Goal: Information Seeking & Learning: Check status

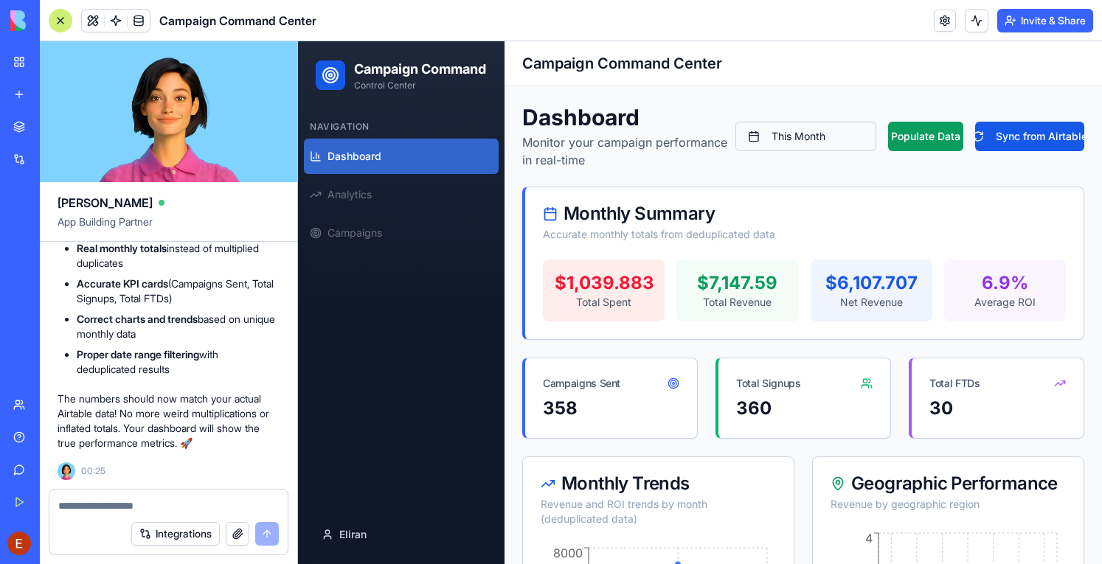
click at [796, 131] on button "This Month" at bounding box center [805, 136] width 141 height 29
click at [879, 159] on div "Dashboard Monitor your campaign performance in real-time Last Month Populate Da…" at bounding box center [803, 136] width 562 height 65
click at [913, 133] on button "Populate Data" at bounding box center [925, 136] width 75 height 29
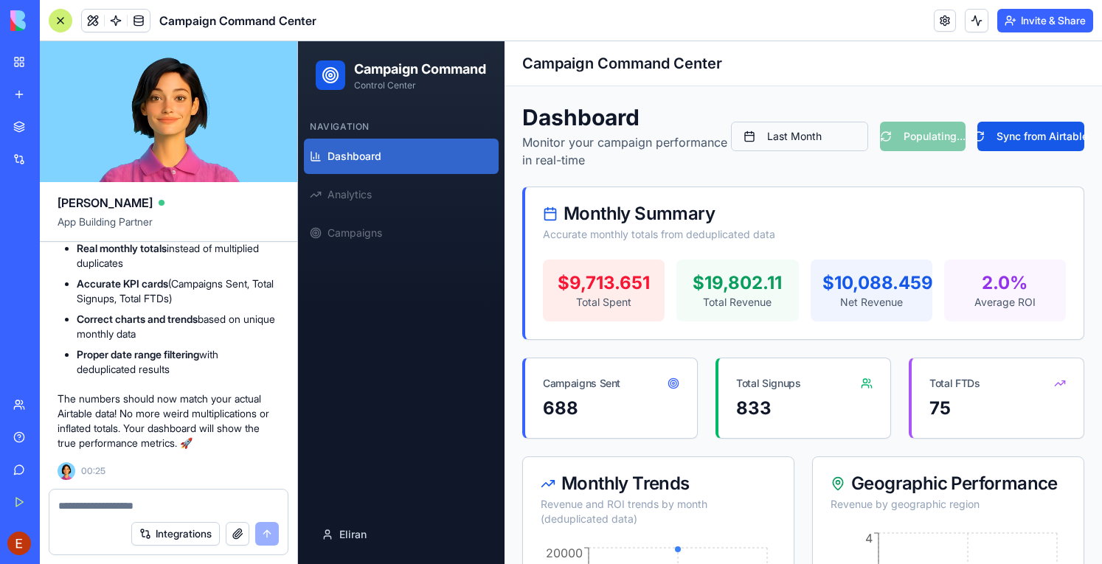
click at [779, 138] on button "Last Month" at bounding box center [799, 136] width 137 height 29
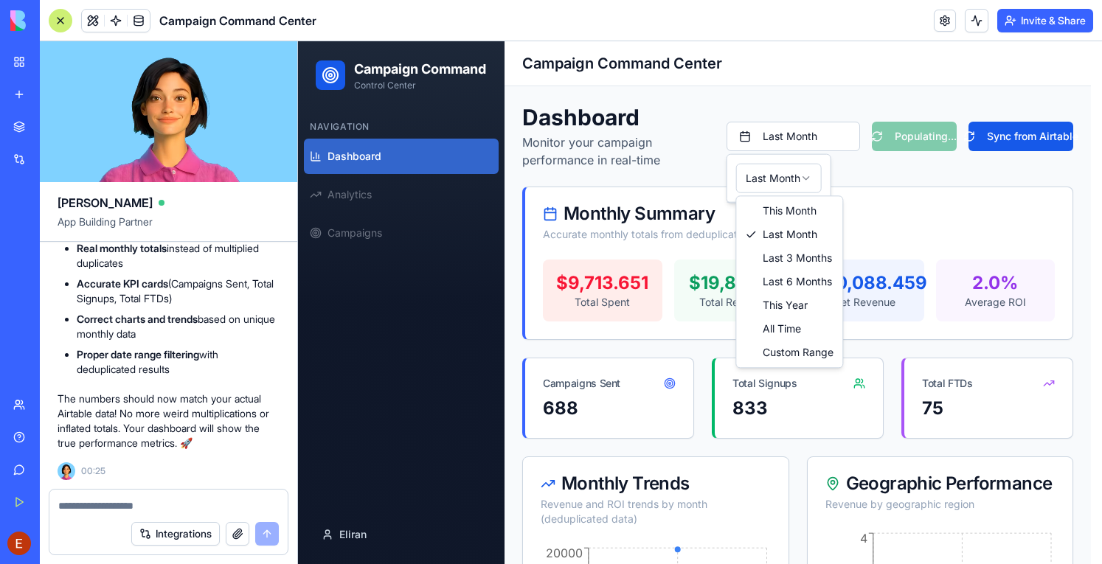
click at [770, 185] on html "Campaign Command Control Center Navigation Dashboard Analytics Campaigns Eliran…" at bounding box center [700, 530] width 804 height 979
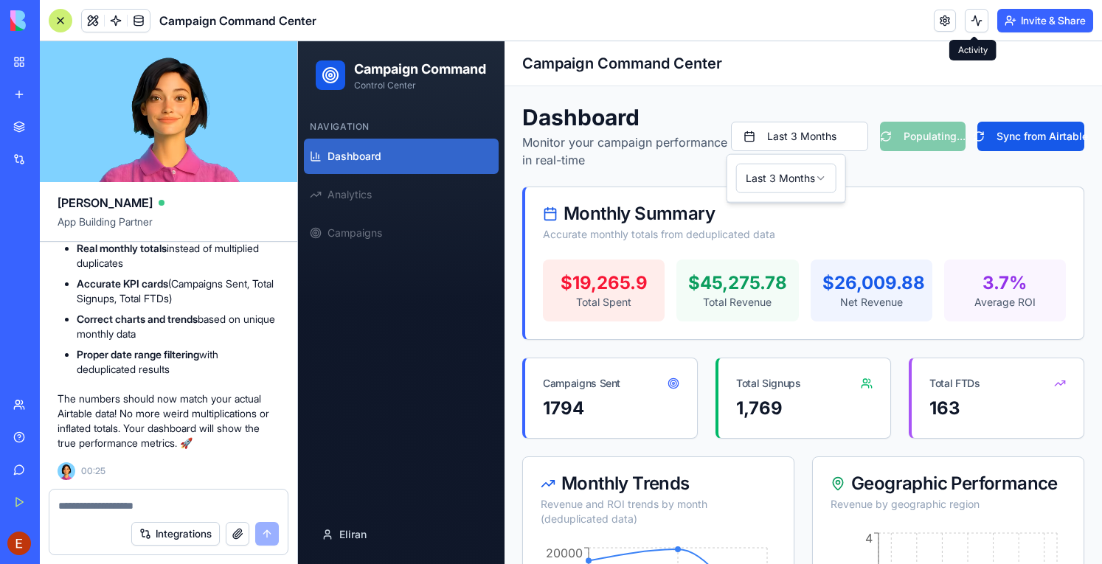
click at [974, 24] on button at bounding box center [976, 21] width 24 height 24
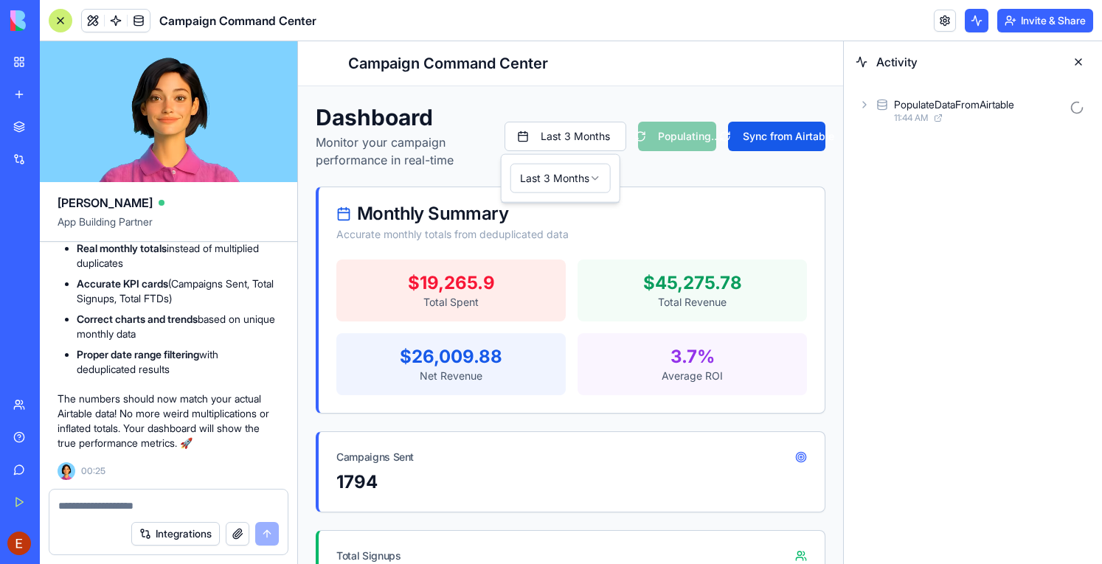
click at [863, 107] on icon at bounding box center [864, 105] width 3 height 6
click at [897, 171] on div "AgentCall3 11:44 AM" at bounding box center [985, 175] width 210 height 32
click at [1080, 55] on button at bounding box center [1078, 62] width 24 height 24
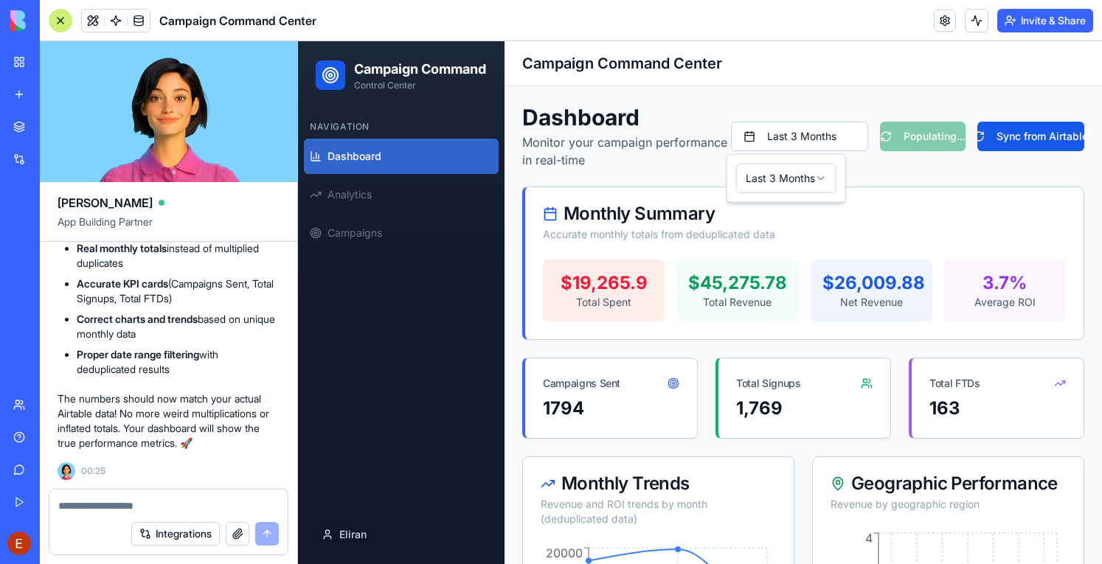
click at [56, 15] on div at bounding box center [61, 21] width 24 height 24
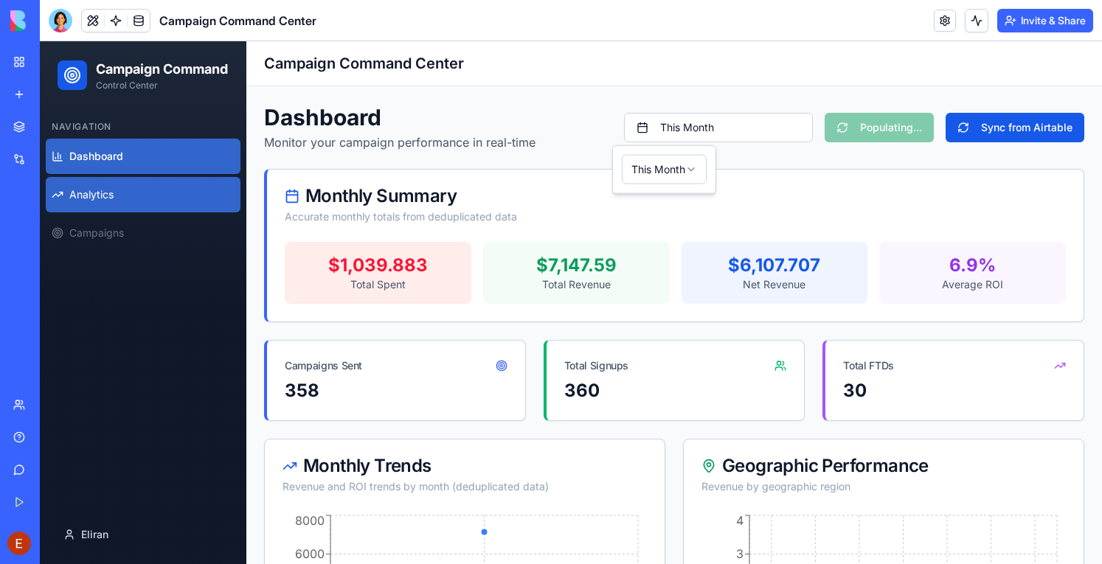
click at [115, 198] on link "Analytics" at bounding box center [143, 194] width 195 height 35
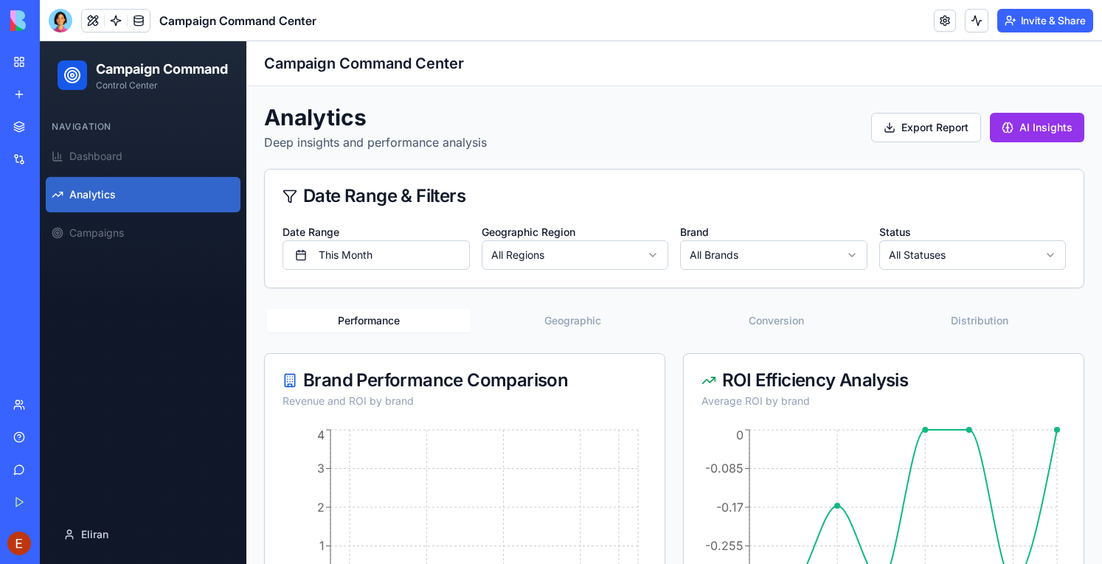
scroll to position [81, 0]
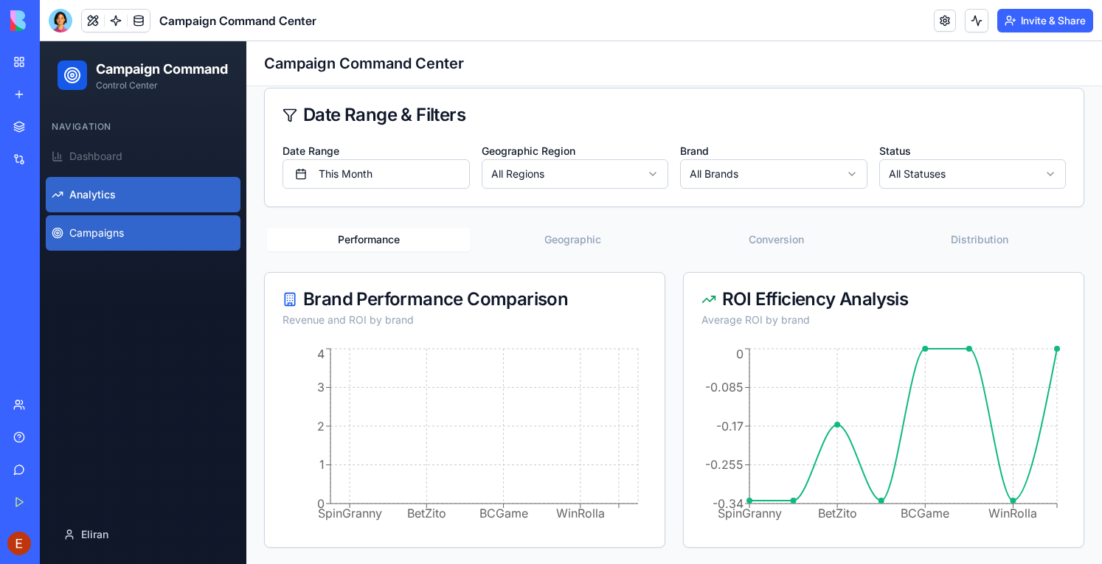
click at [106, 241] on link "Campaigns" at bounding box center [143, 232] width 195 height 35
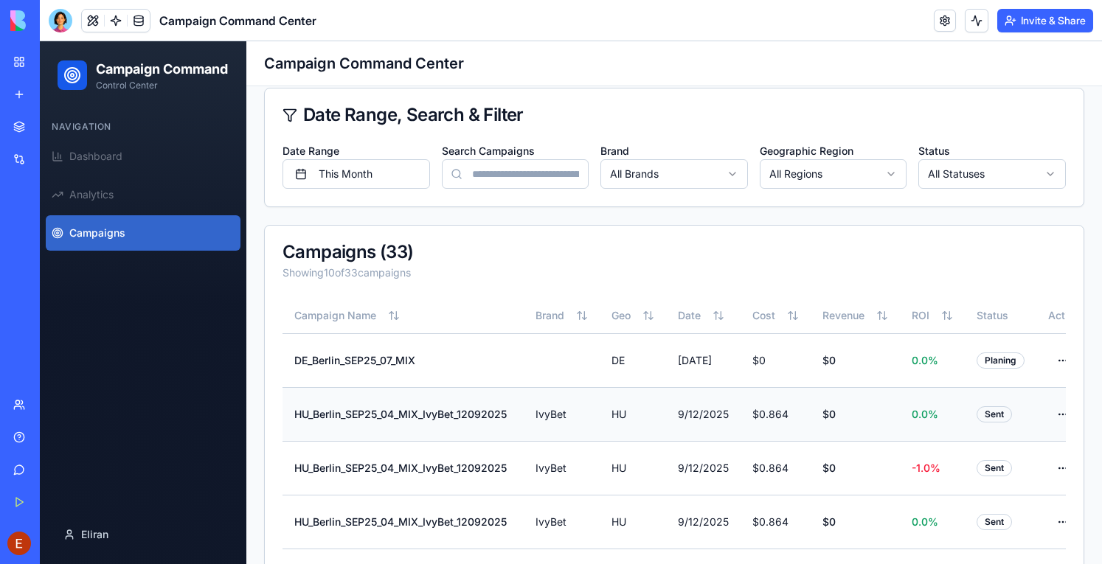
click at [996, 415] on div "Sent" at bounding box center [993, 414] width 35 height 16
click at [494, 403] on td "HU_Berlin_SEP25_04_MIX_IvyBet_12092025" at bounding box center [402, 414] width 241 height 54
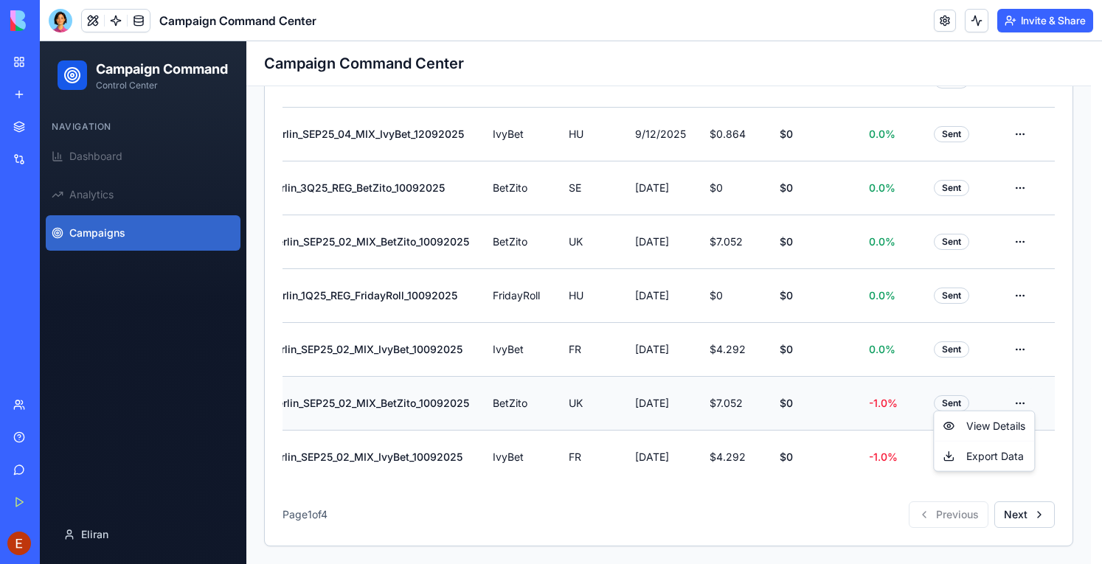
scroll to position [0, 45]
click at [1017, 393] on html "Campaign Command Control Center Navigation Dashboard Analytics Campaigns Eliran…" at bounding box center [571, 68] width 1062 height 992
click at [983, 422] on div "View Details" at bounding box center [983, 426] width 94 height 24
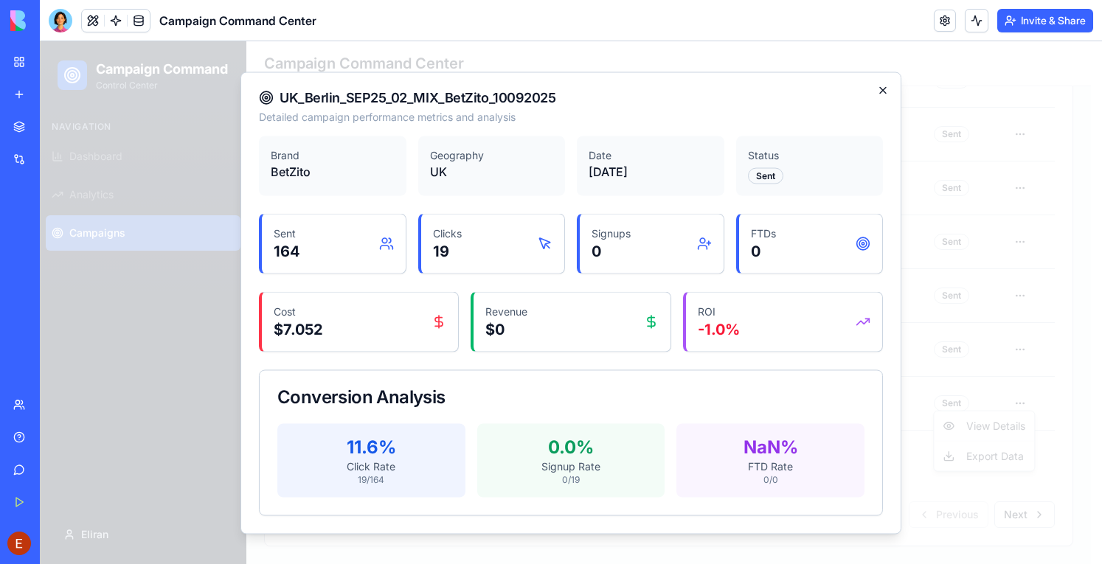
click at [883, 92] on icon "button" at bounding box center [883, 90] width 12 height 12
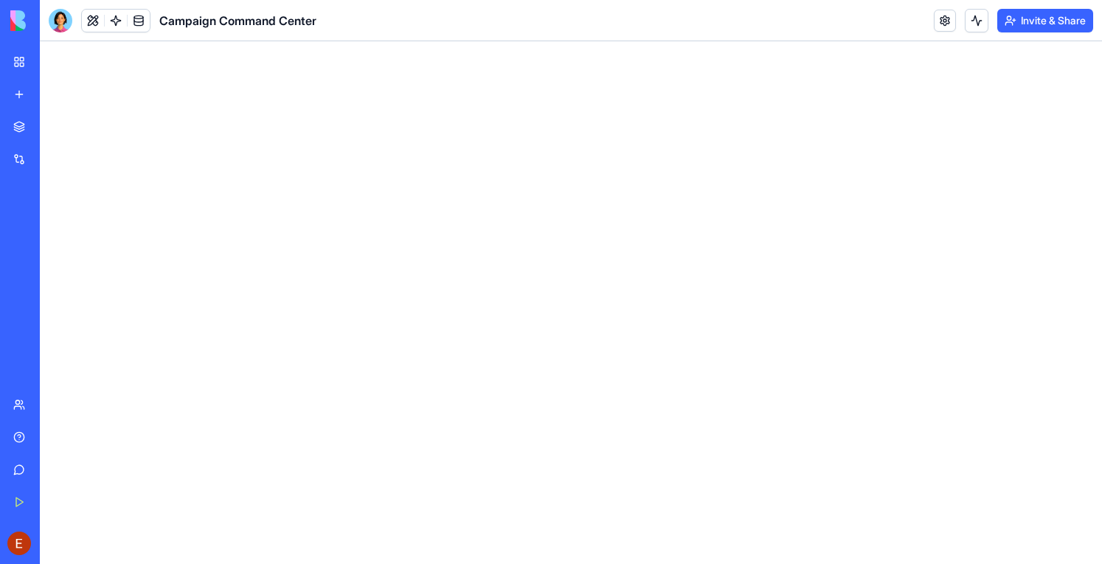
scroll to position [0, 0]
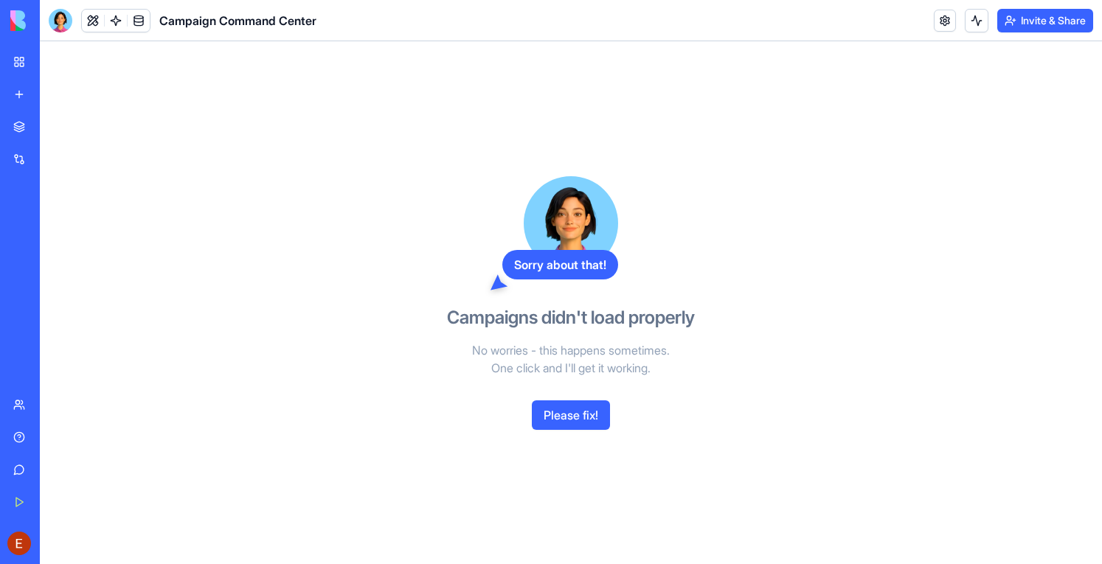
click at [577, 416] on button "Please fix!" at bounding box center [571, 414] width 78 height 29
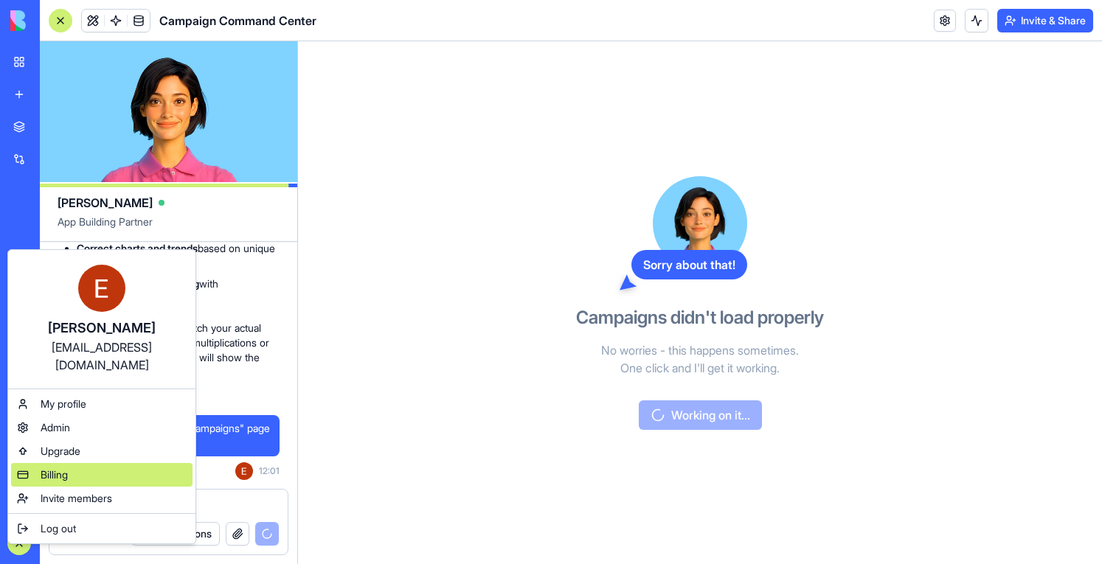
click at [76, 463] on div "Billing" at bounding box center [101, 475] width 181 height 24
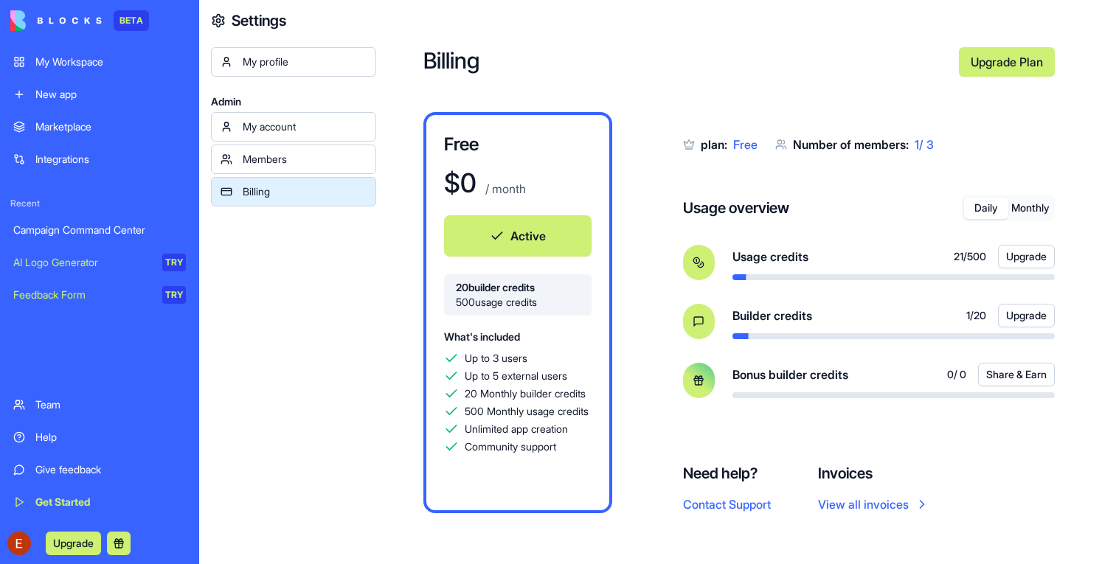
click at [91, 232] on div "Campaign Command Center" at bounding box center [99, 230] width 173 height 15
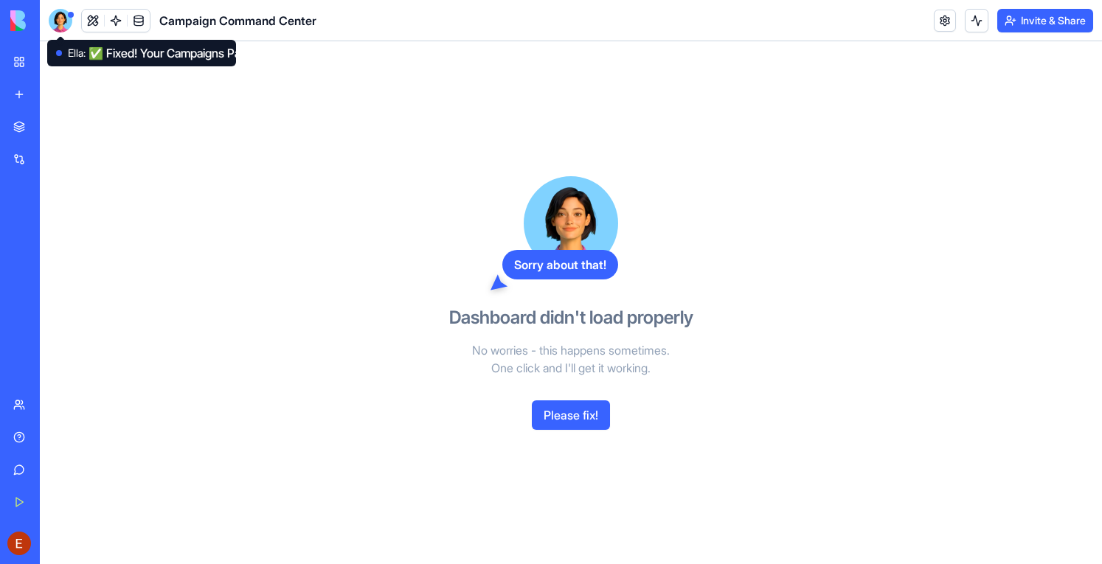
click at [60, 22] on div at bounding box center [61, 21] width 24 height 24
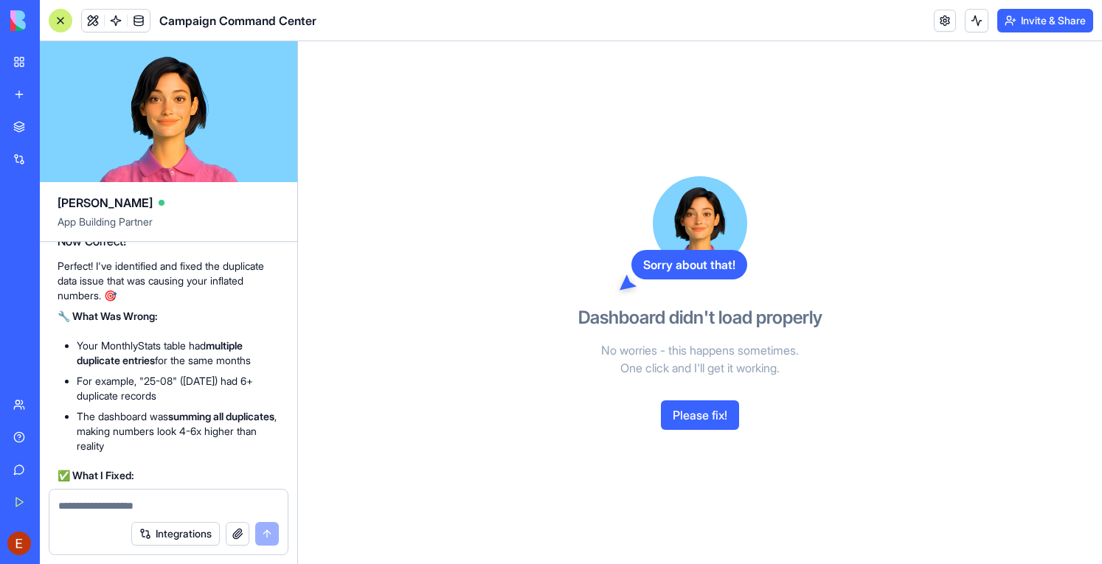
scroll to position [7125, 0]
click at [596, 200] on div "Sorry about that! Dashboard didn't load properly No worries - this happens some…" at bounding box center [699, 302] width 339 height 523
click at [63, 19] on div at bounding box center [61, 21] width 24 height 24
